Goal: Check status: Check status

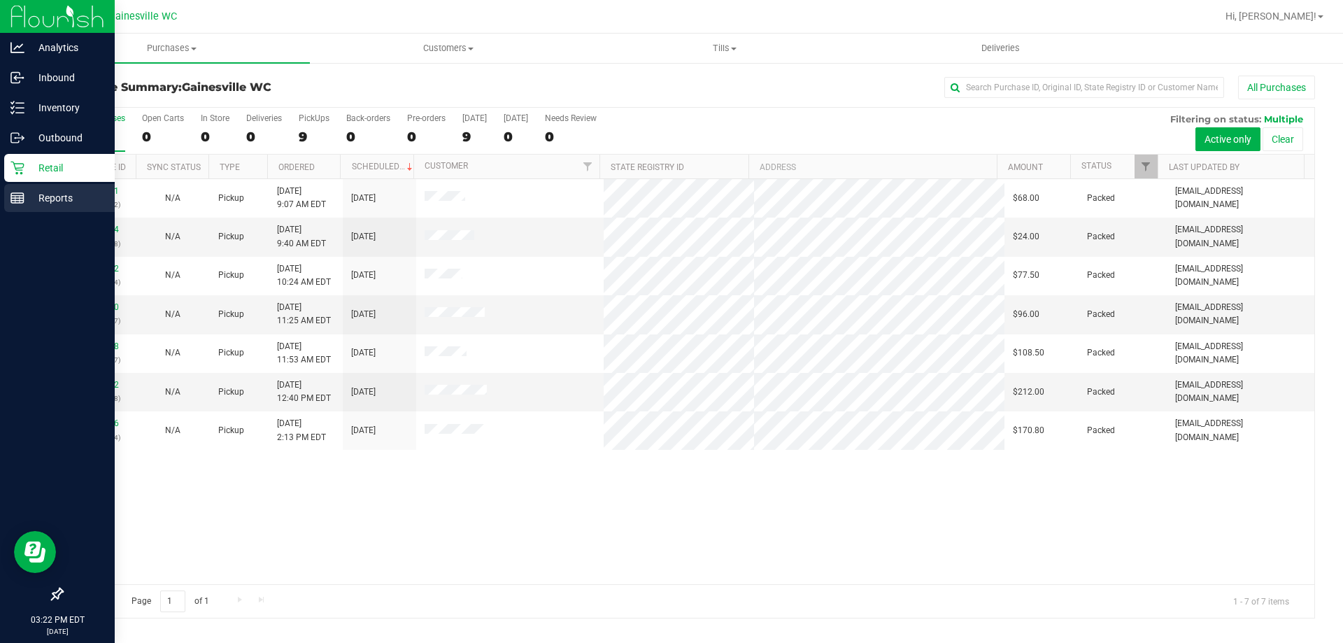
click at [33, 202] on p "Reports" at bounding box center [66, 198] width 84 height 17
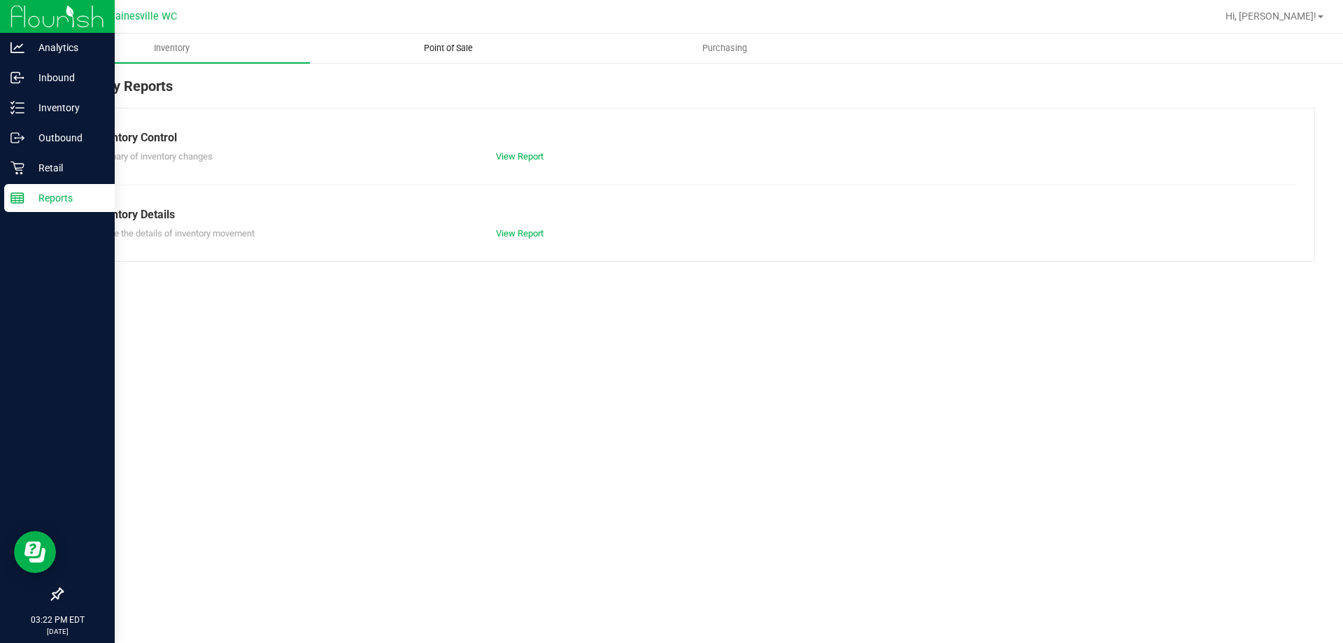
click at [458, 45] on span "Point of Sale" at bounding box center [448, 48] width 87 height 13
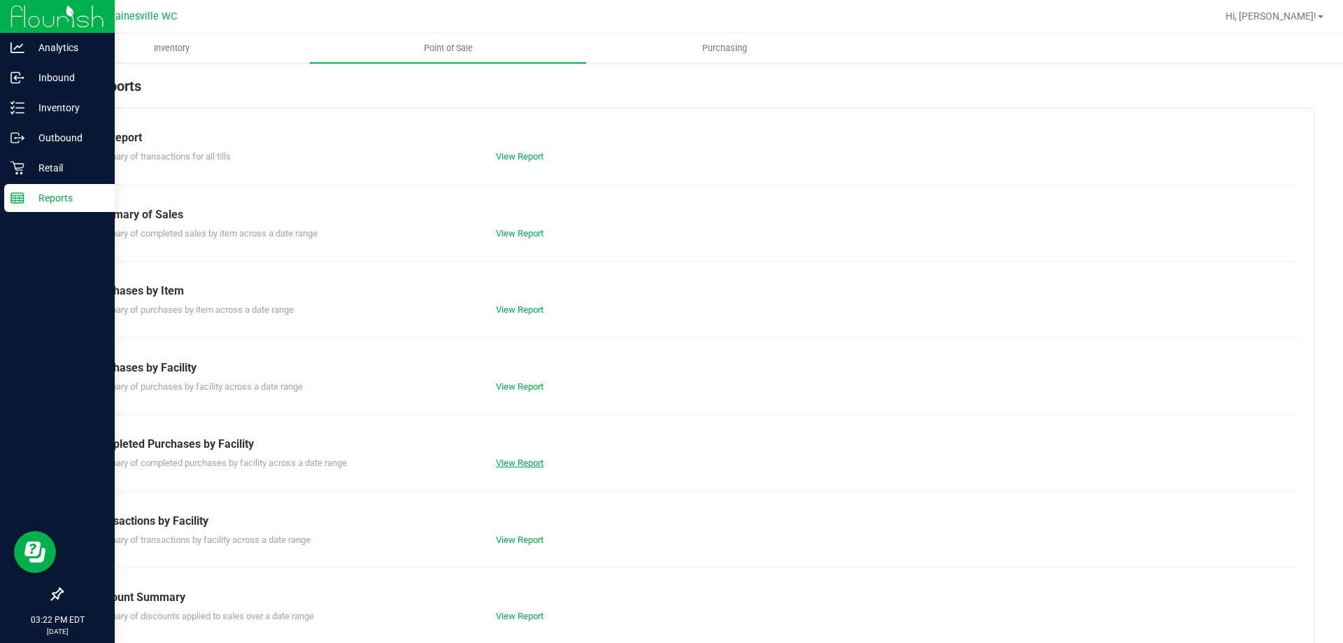
click at [534, 464] on link "View Report" at bounding box center [520, 462] width 48 height 10
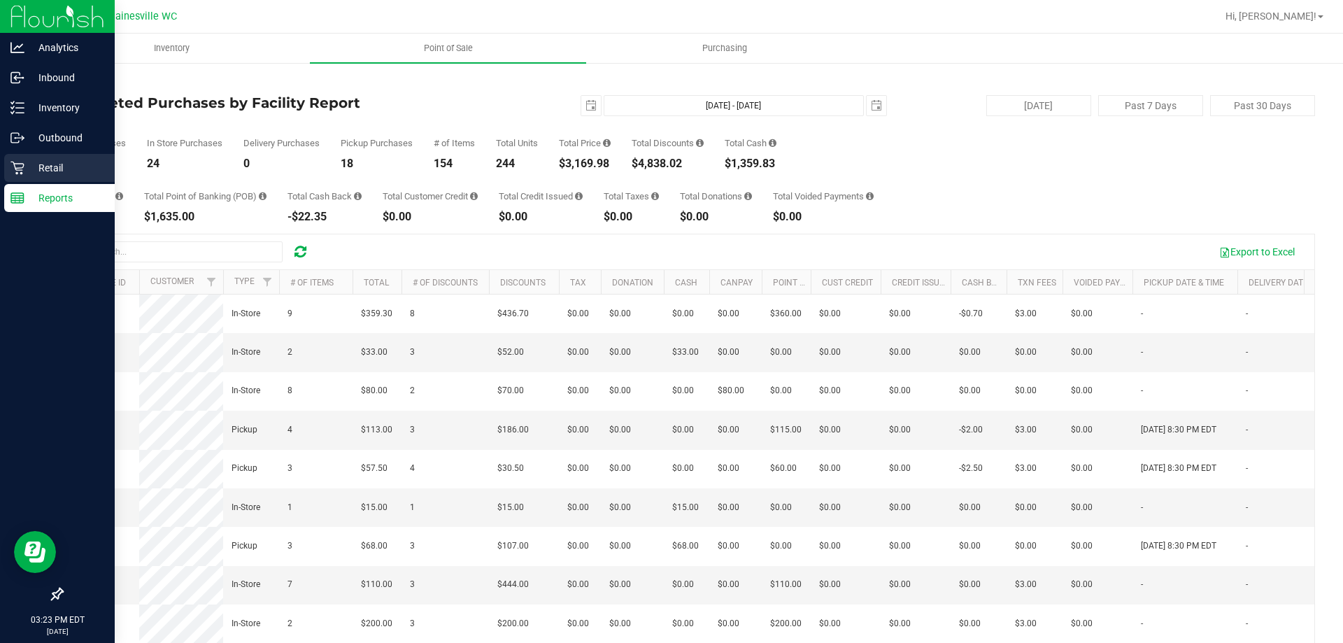
click at [47, 178] on div "Retail" at bounding box center [59, 168] width 110 height 28
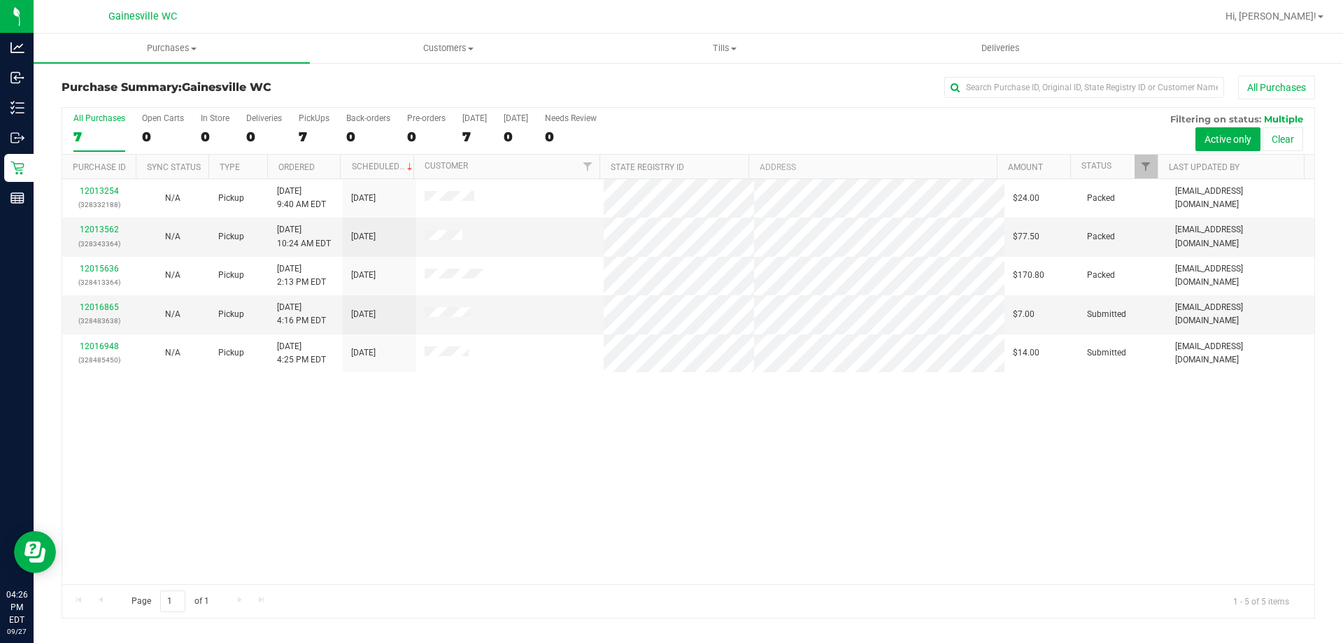
click at [378, 455] on div "12013254 (328332188) N/A Pickup [DATE] 9:40 AM EDT 9/27/2025 $24.00 Packed [EMA…" at bounding box center [688, 381] width 1252 height 405
